Goal: Navigation & Orientation: Find specific page/section

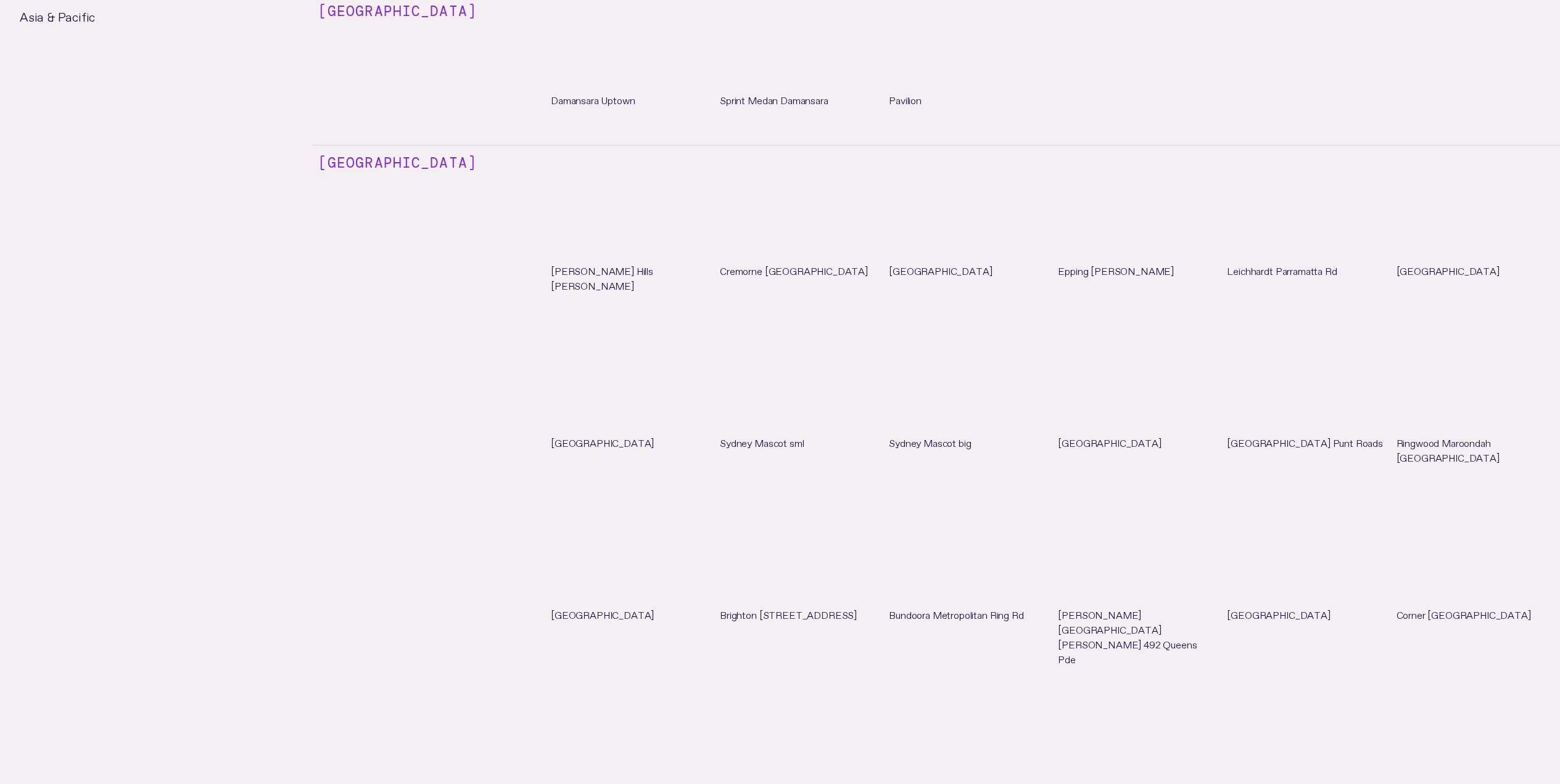
scroll to position [5582, 0]
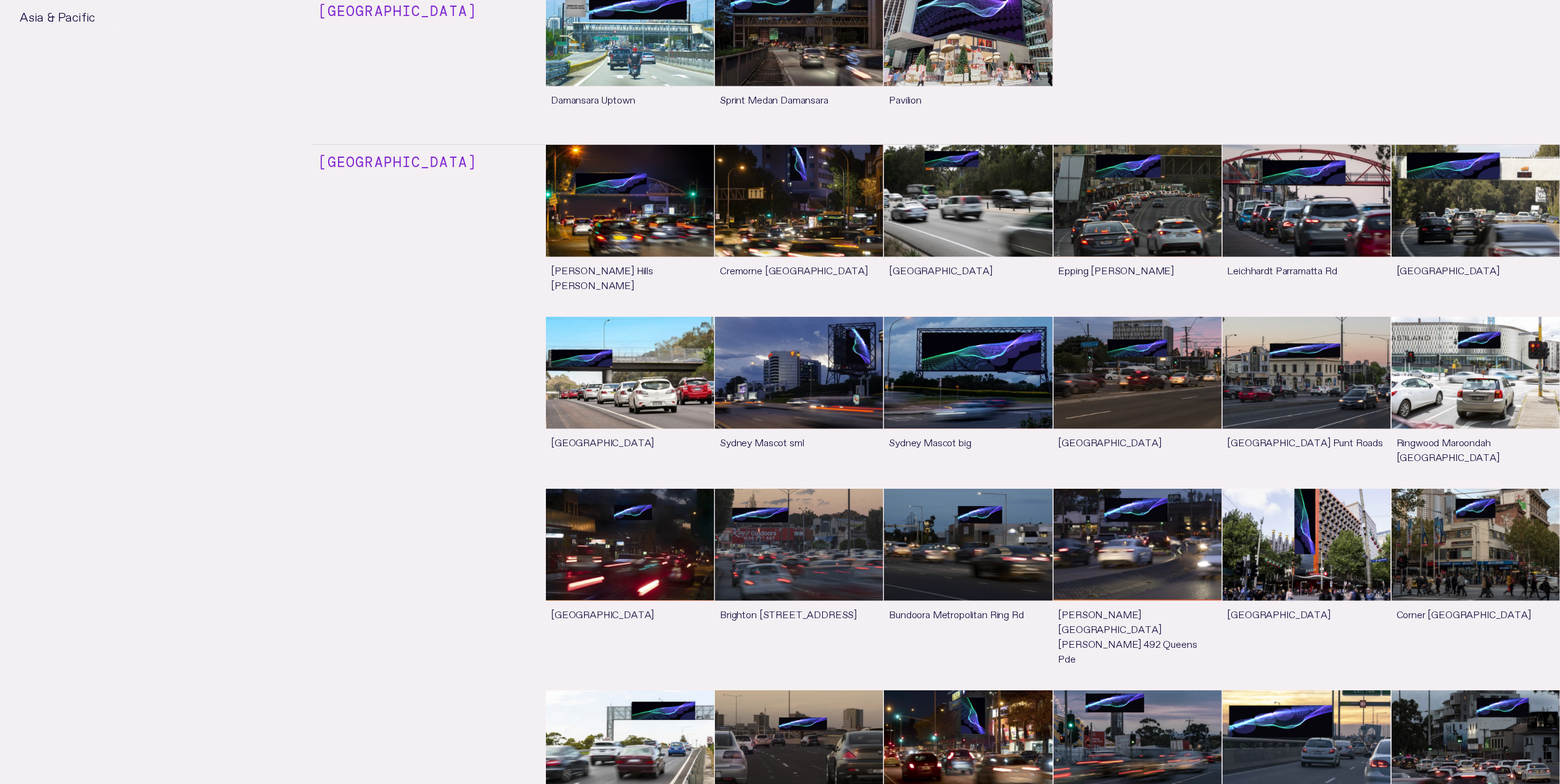
click at [635, 317] on link "See more" at bounding box center [630, 402] width 168 height 171
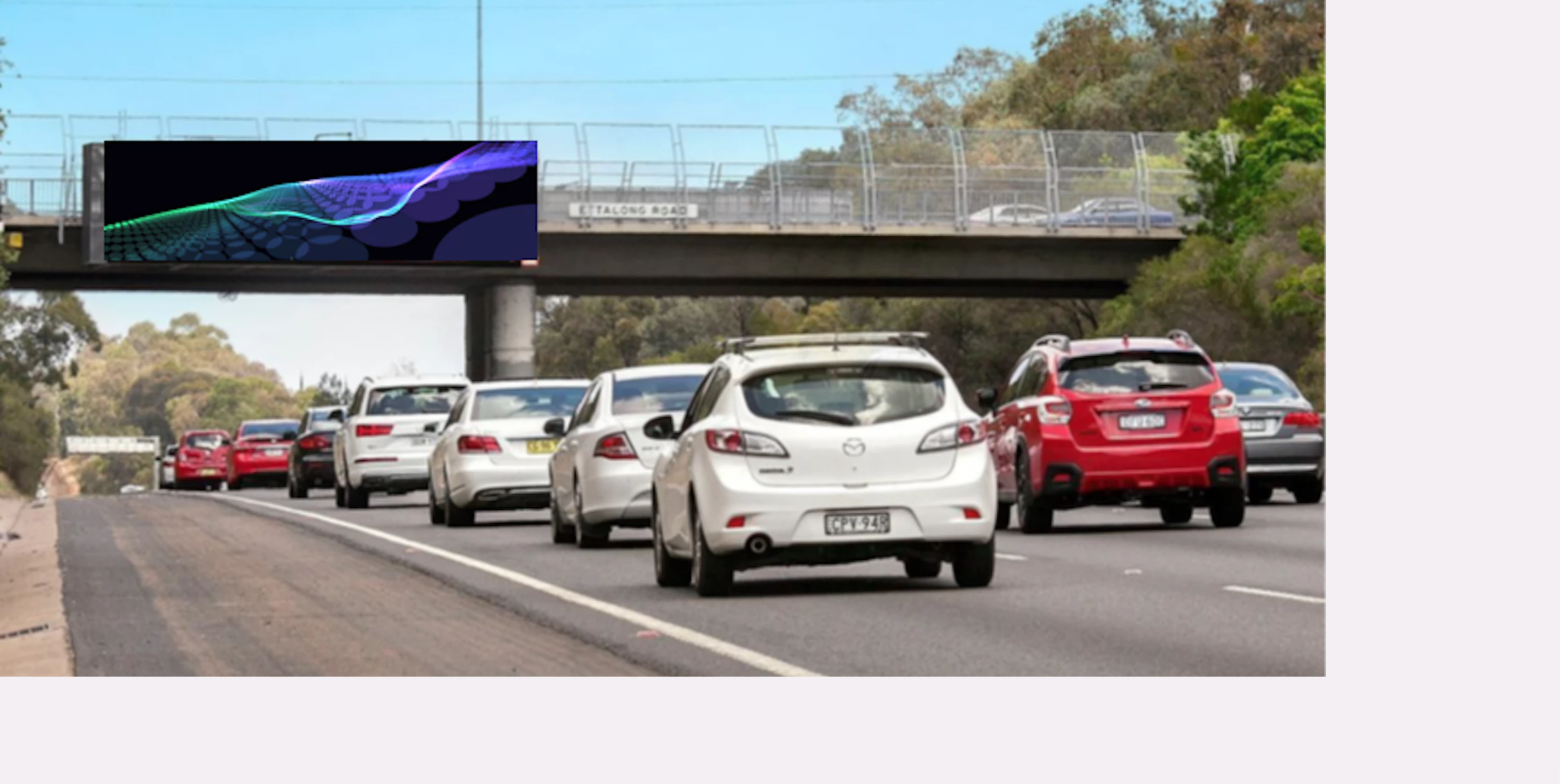
scroll to position [492, 0]
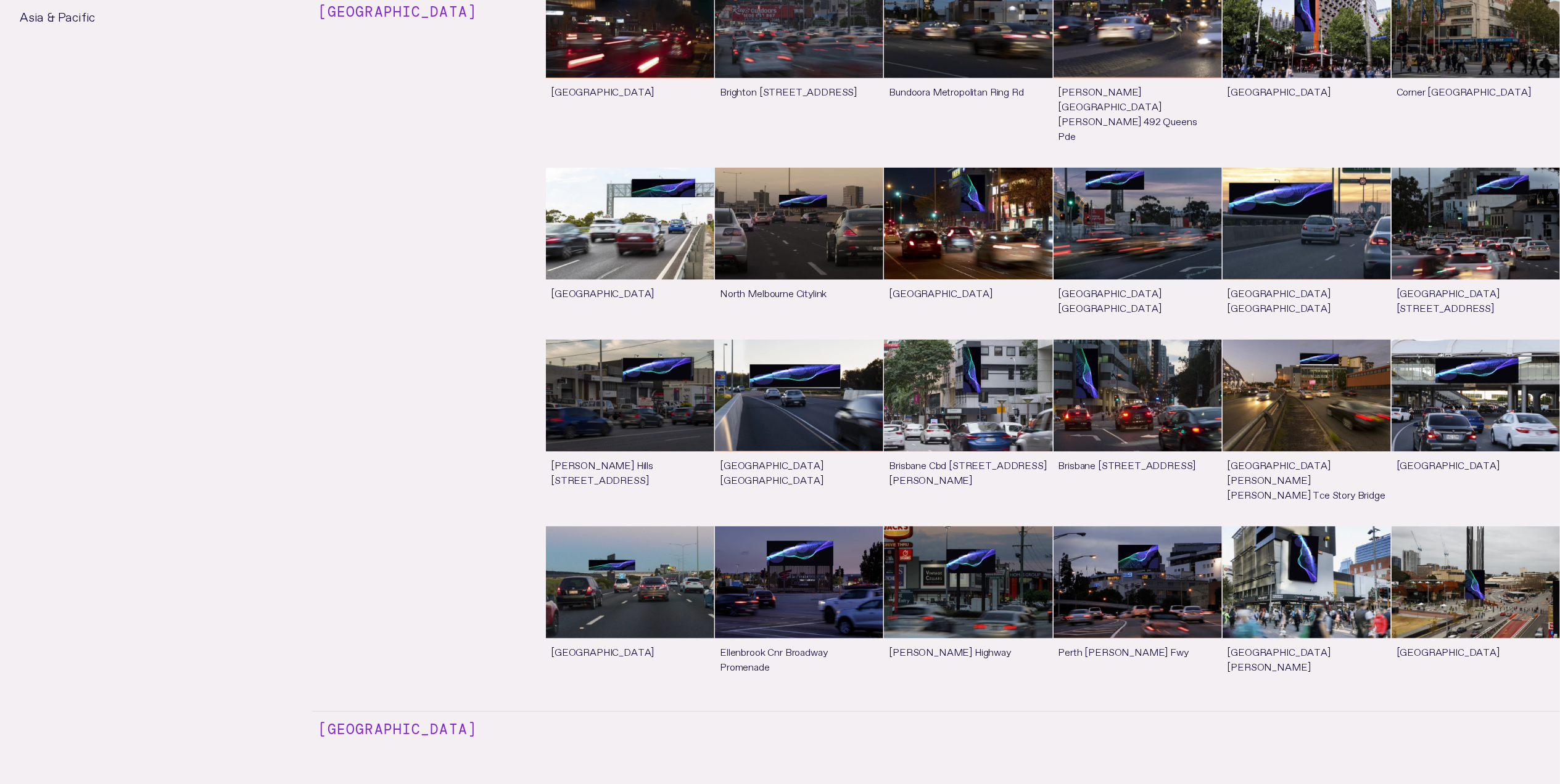
scroll to position [6106, 0]
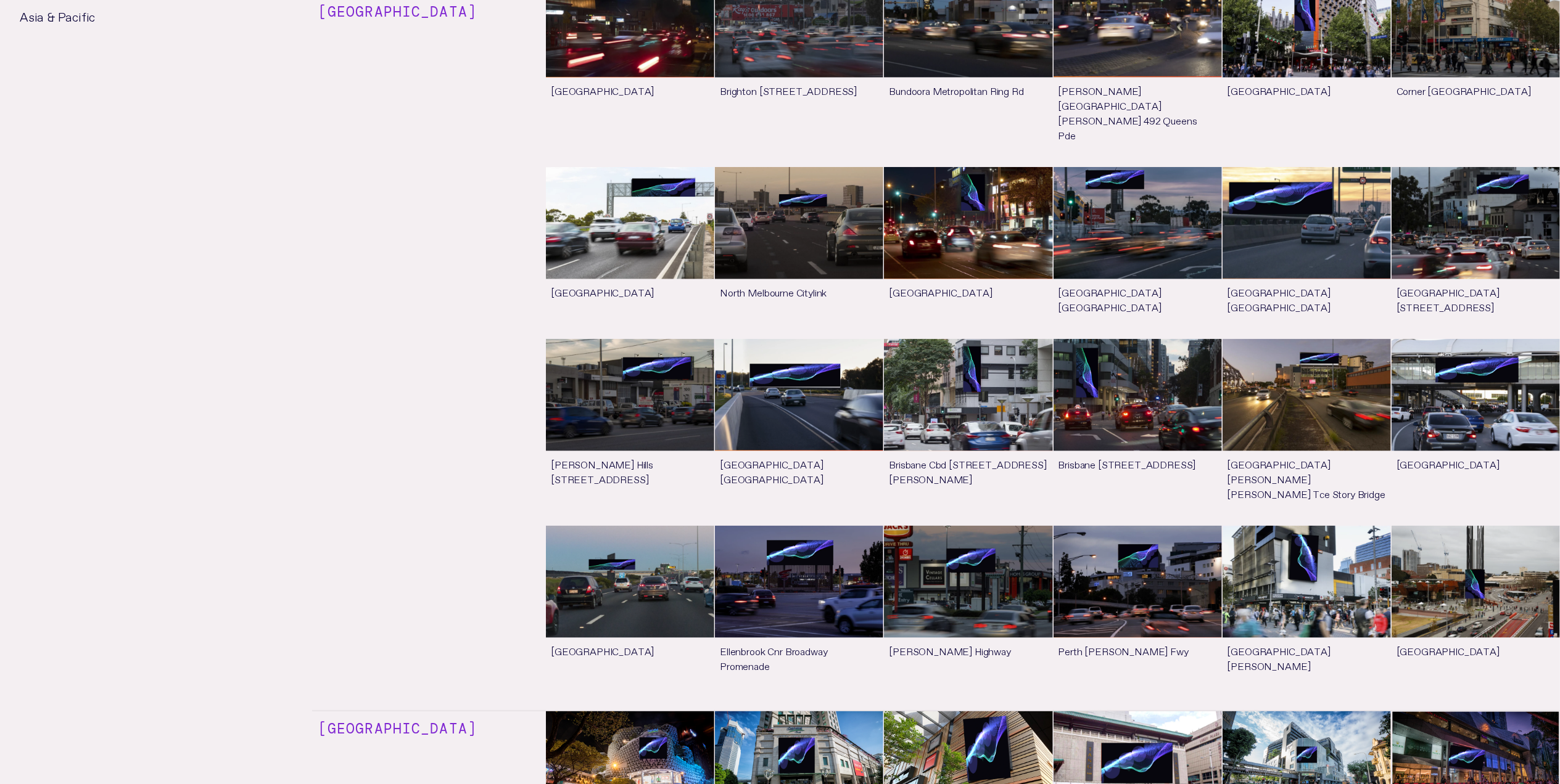
click at [1308, 526] on link "See more" at bounding box center [1306, 611] width 168 height 171
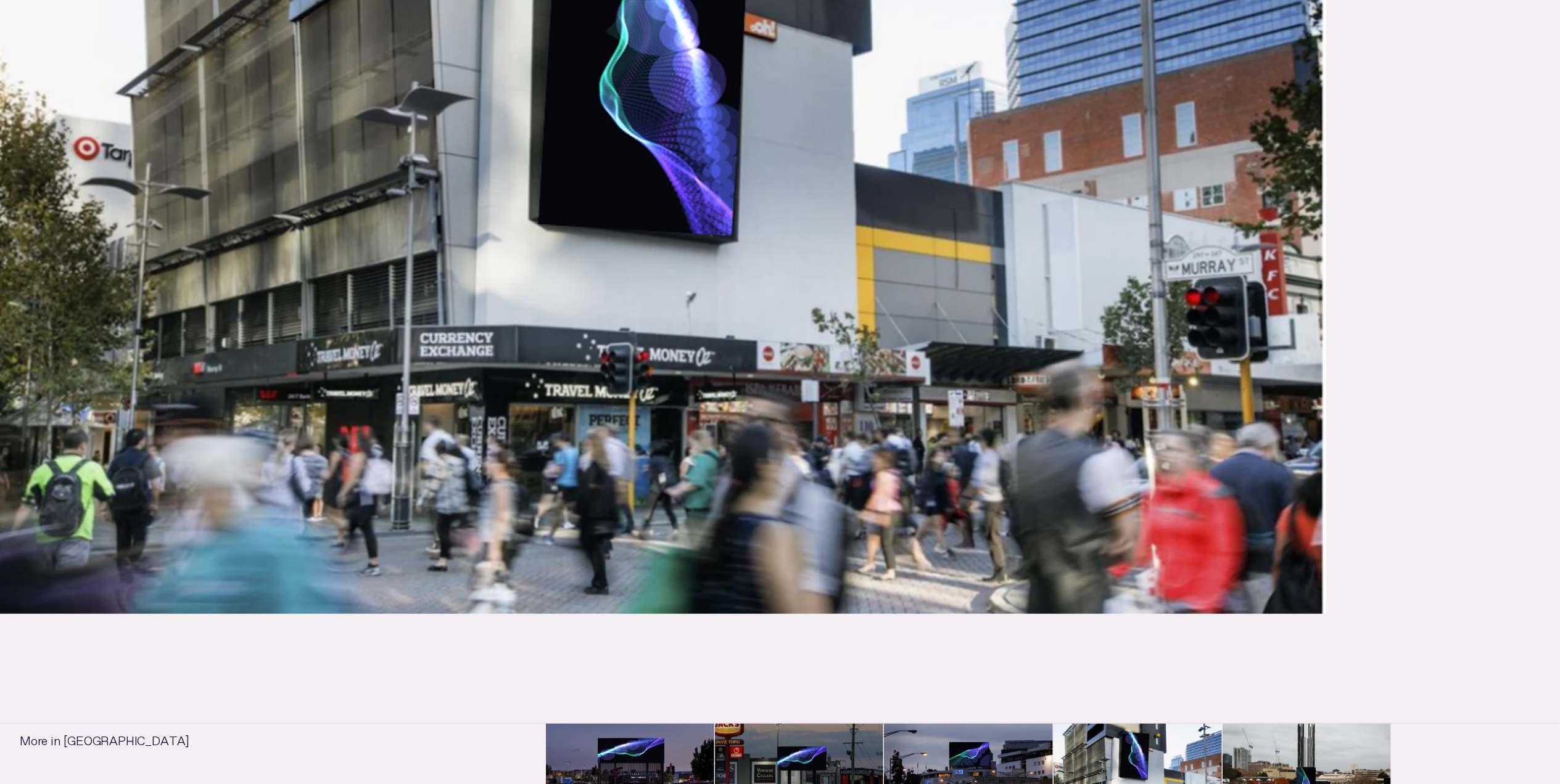
scroll to position [657, 0]
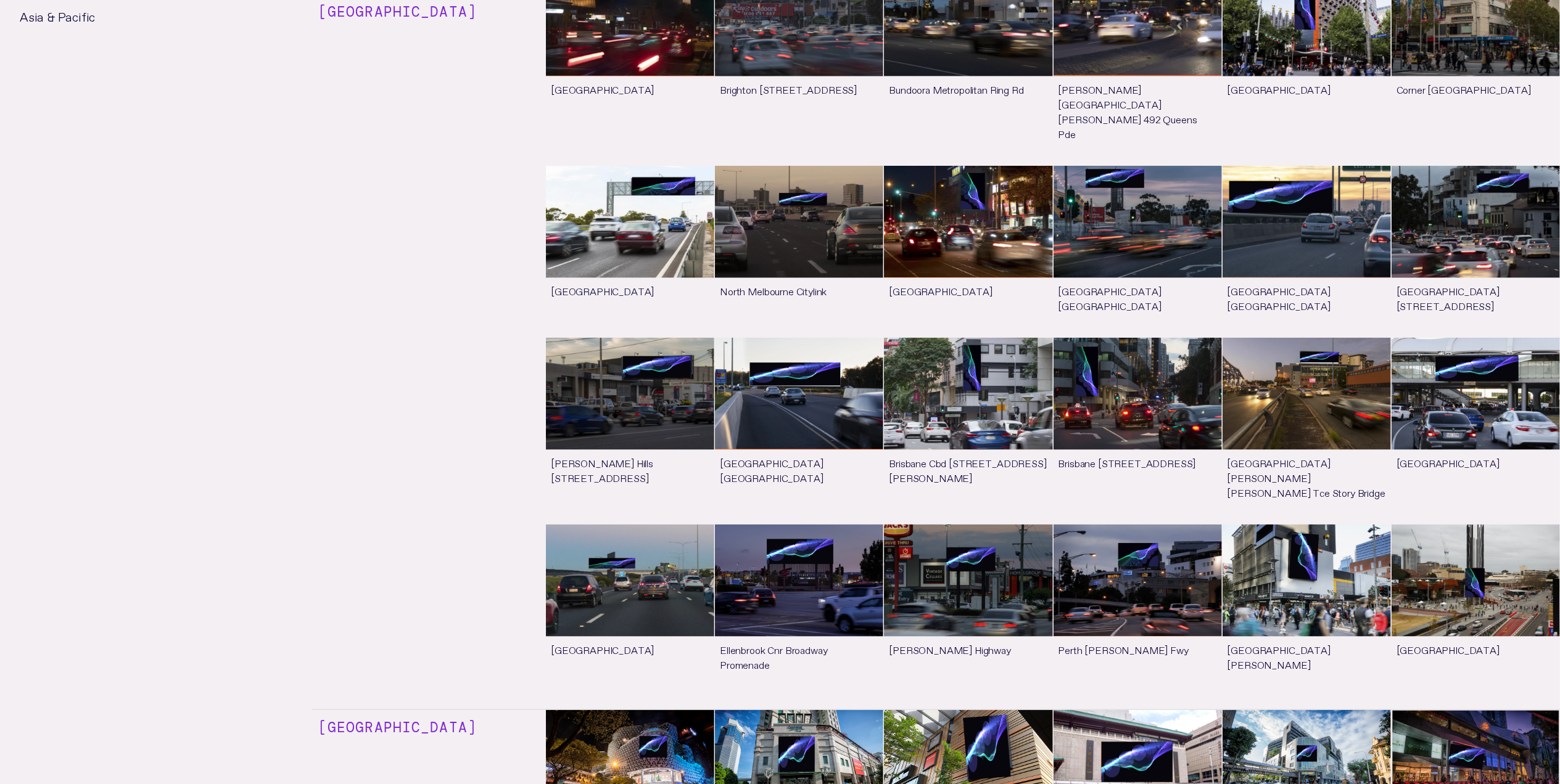
scroll to position [6106, 0]
